Goal: Task Accomplishment & Management: Use online tool/utility

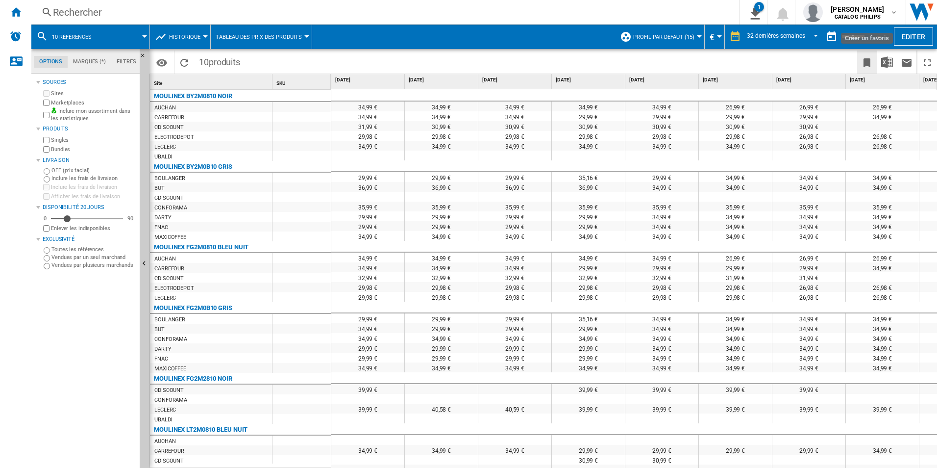
click at [871, 61] on ng-md-icon "Créer un favoris" at bounding box center [867, 63] width 12 height 12
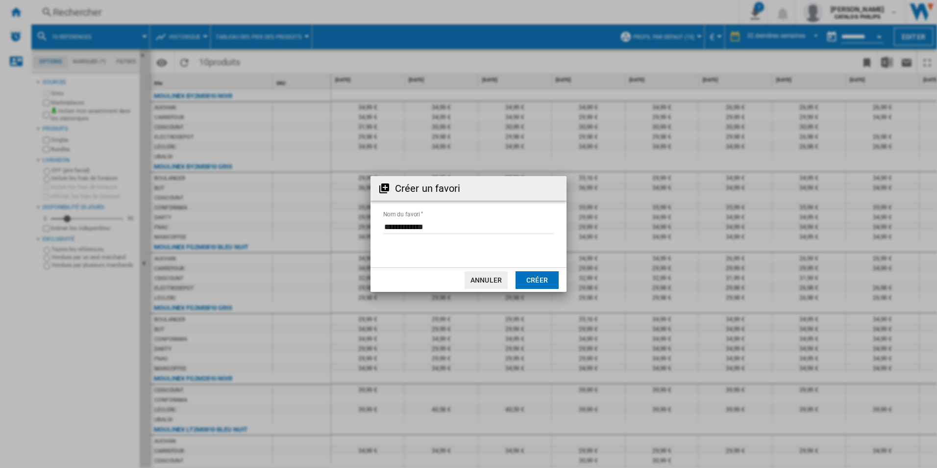
click at [441, 229] on input "Nom du favori" at bounding box center [468, 226] width 171 height 15
drag, startPoint x: 443, startPoint y: 227, endPoint x: 319, endPoint y: 213, distance: 125.3
click at [323, 213] on div "Créer un favori Nom du favori Annuler Créer" at bounding box center [468, 234] width 937 height 468
type input "*"
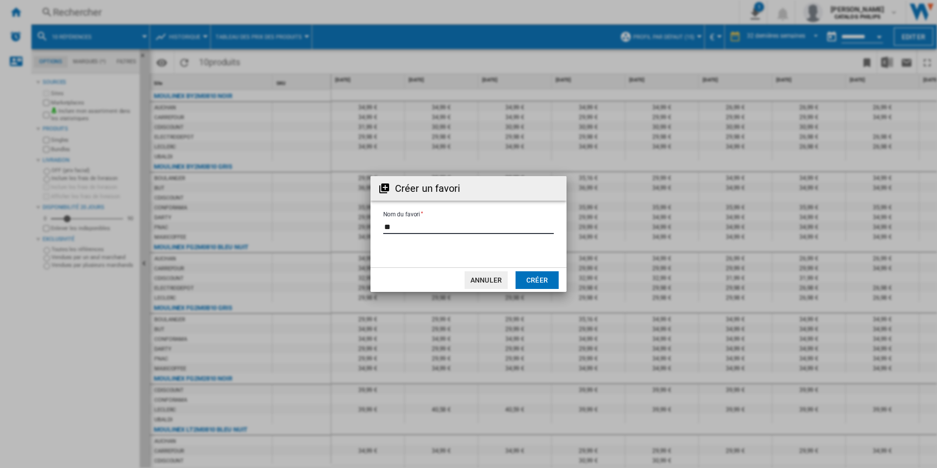
type input "*"
type input "**********"
click at [539, 280] on button "Créer" at bounding box center [537, 280] width 43 height 18
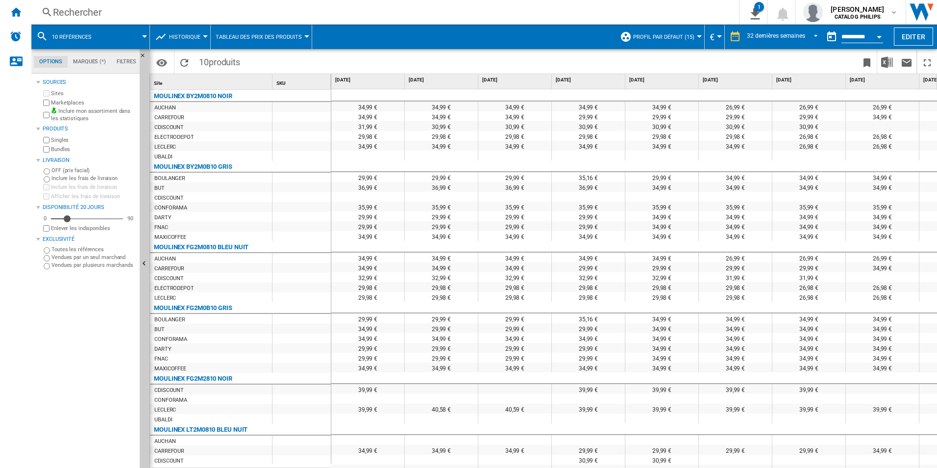
click at [88, 34] on span "10 références" at bounding box center [72, 37] width 40 height 6
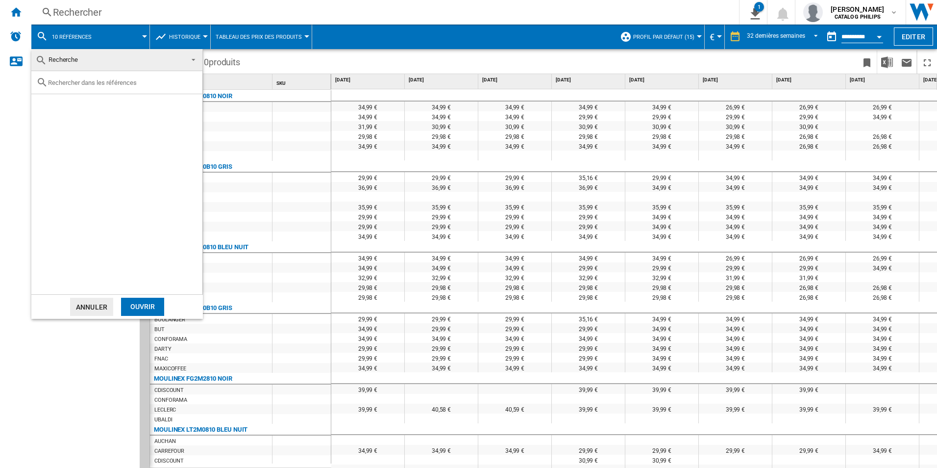
click at [465, 54] on md-backdrop at bounding box center [468, 234] width 937 height 468
